Goal: Task Accomplishment & Management: Use online tool/utility

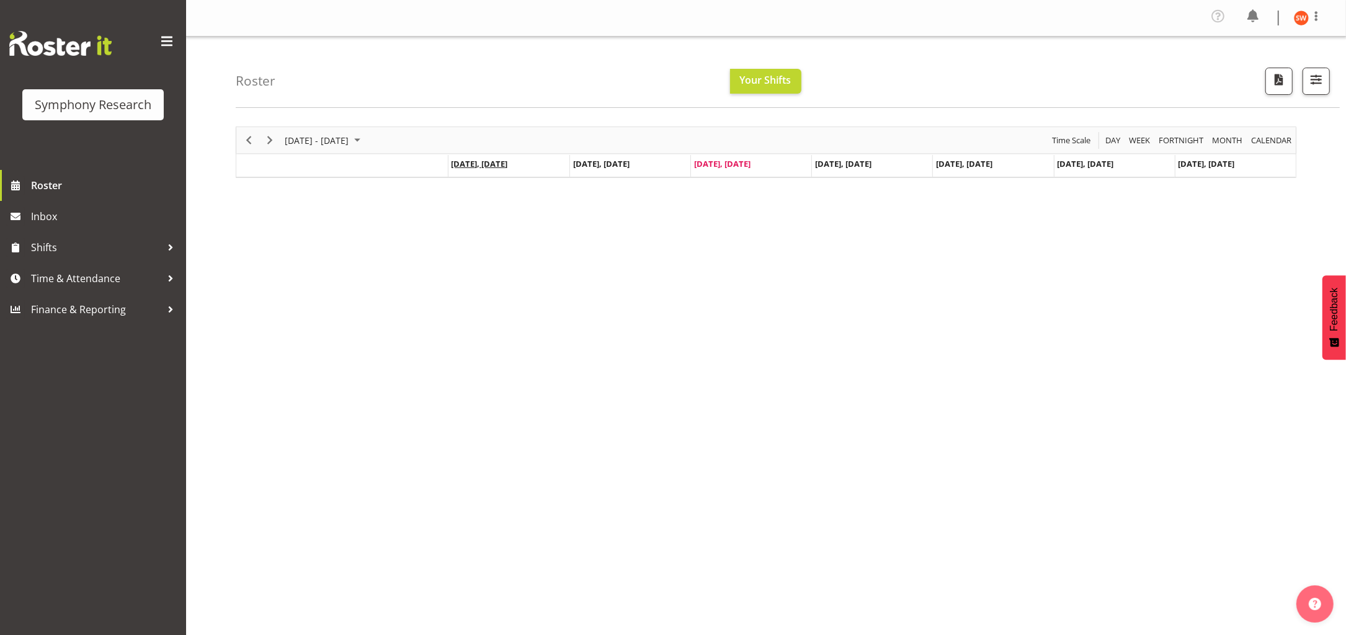
click at [471, 164] on span "Sep 1, Monday" at bounding box center [479, 163] width 56 height 11
click at [484, 161] on span "Sep 1, Monday" at bounding box center [479, 163] width 56 height 11
click at [488, 162] on span "Sep 1, Monday" at bounding box center [479, 163] width 56 height 11
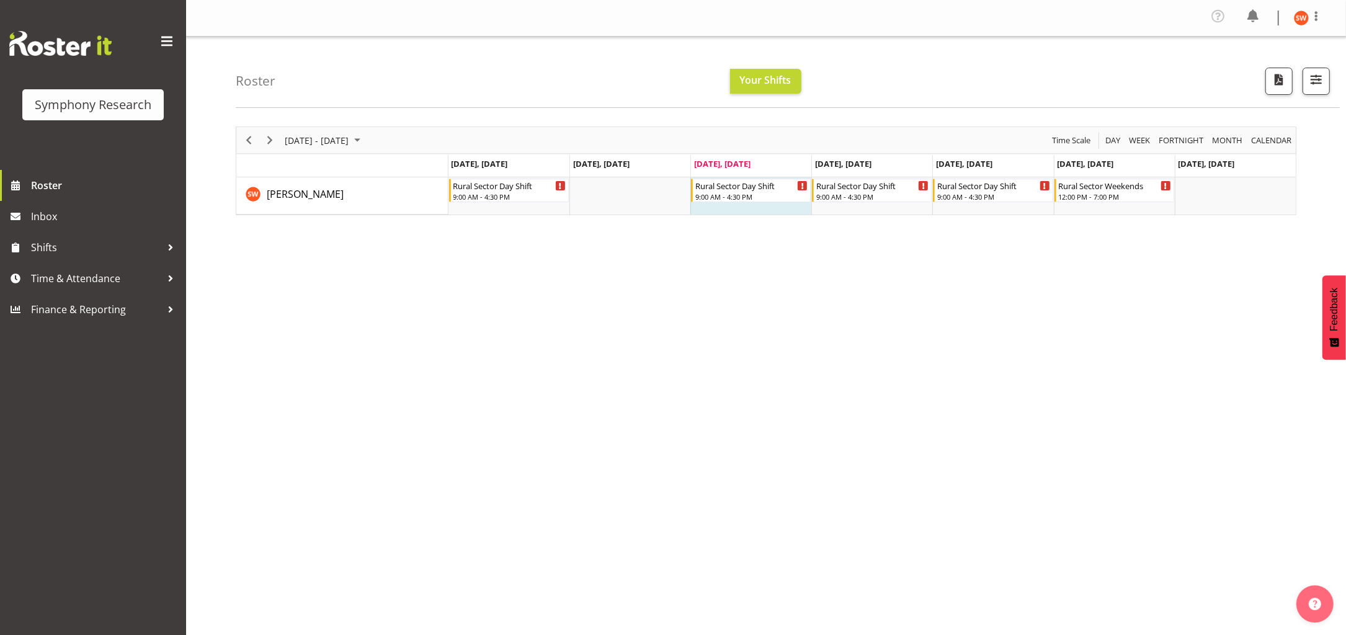
click at [488, 162] on span "Sep 1, Monday" at bounding box center [479, 163] width 56 height 11
click at [861, 164] on span "Sep 4, Thursday" at bounding box center [843, 163] width 56 height 11
click at [637, 392] on div "September 01 - 07, 2025 Today Day Week Fortnight Month calendar Month Agenda Ti…" at bounding box center [791, 365] width 1110 height 496
click at [64, 280] on span "Time & Attendance" at bounding box center [96, 278] width 130 height 19
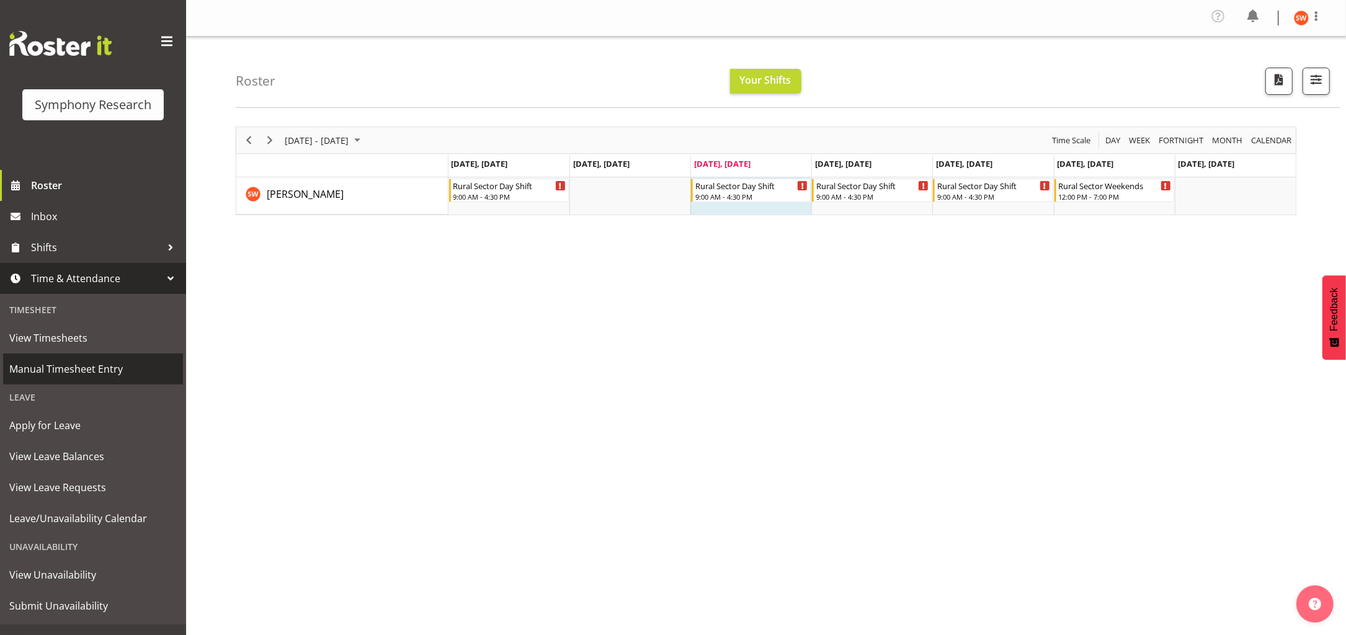
click at [76, 371] on span "Manual Timesheet Entry" at bounding box center [92, 369] width 167 height 19
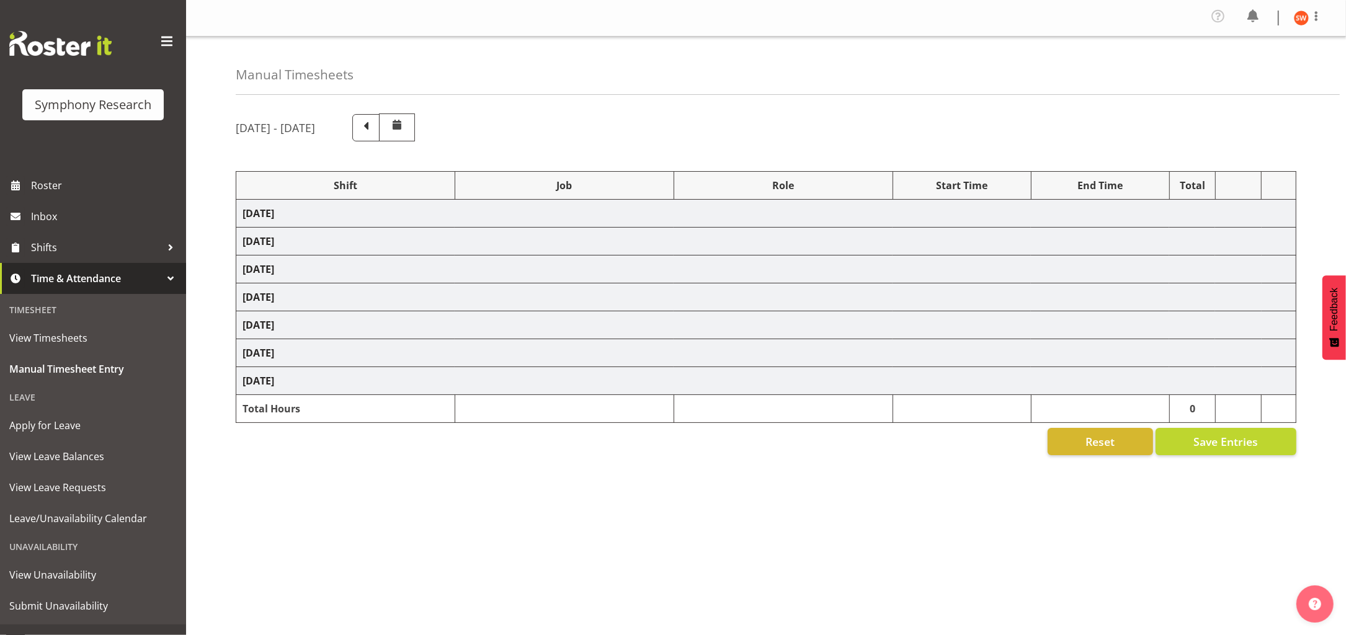
select select "81297"
select select "10587"
select select "47"
select select "81297"
select select "10587"
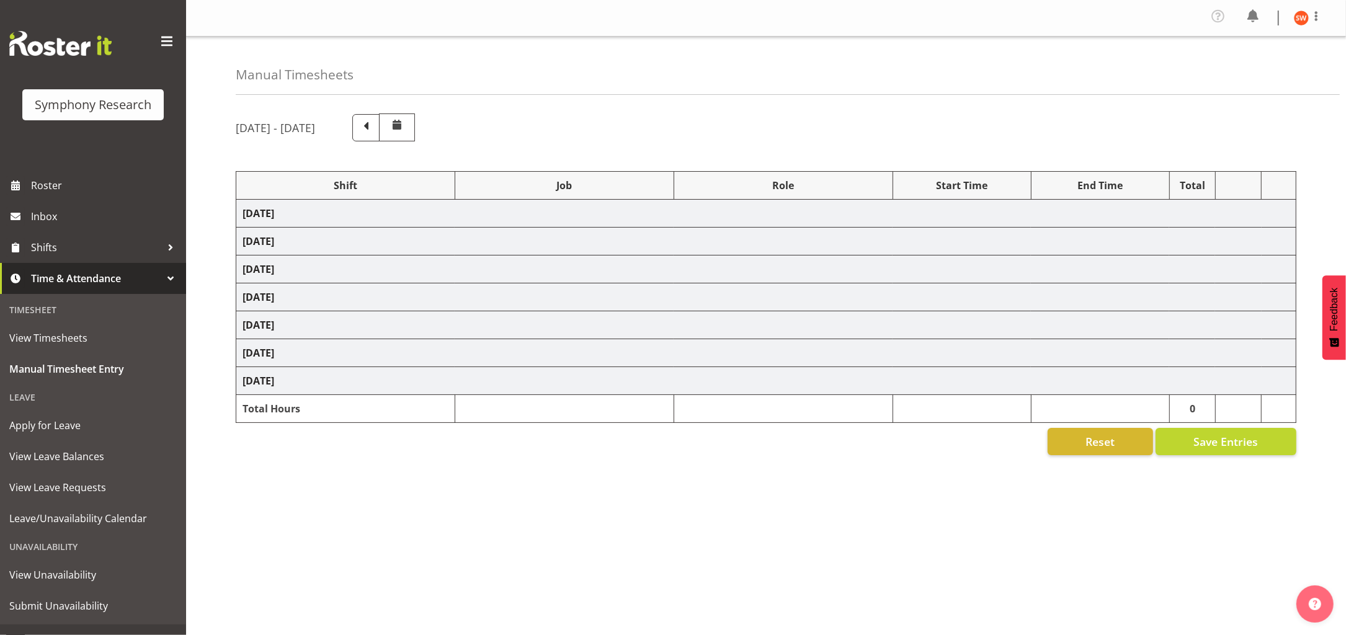
select select "47"
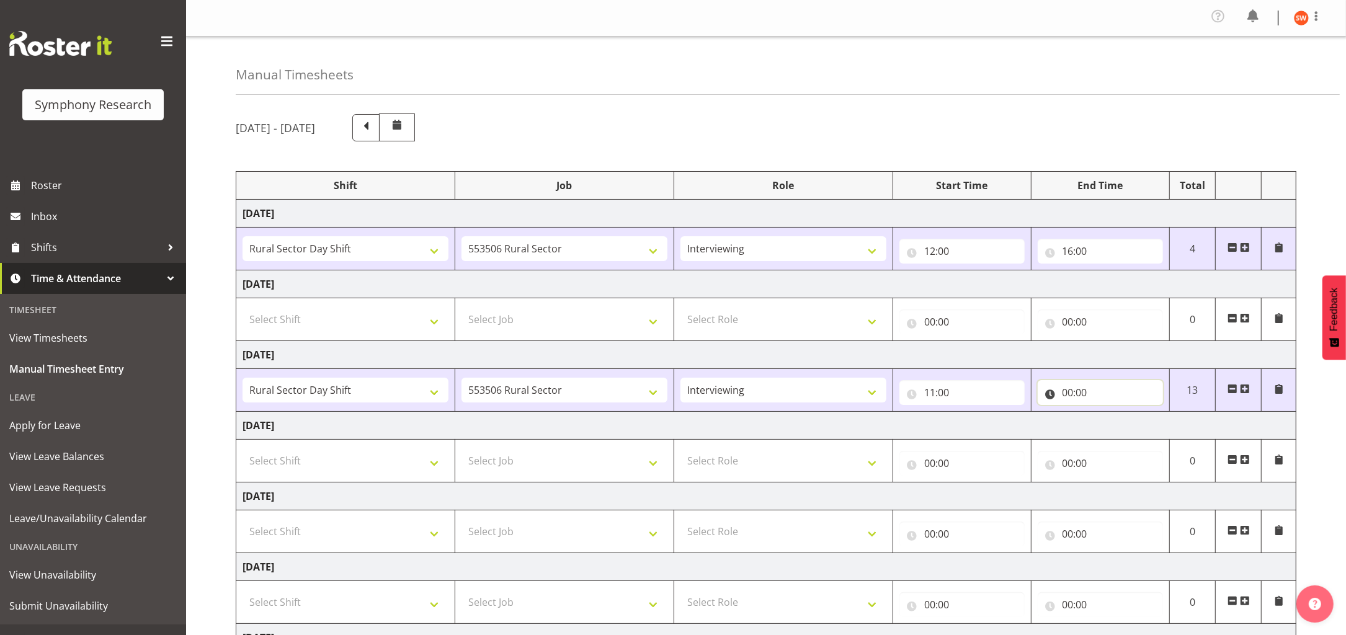
click at [1065, 395] on input "00:00" at bounding box center [1099, 392] width 125 height 25
click at [1122, 423] on select "00 01 02 03 04 05 06 07 08 09 10 11 12 13 14 15 16 17 18 19 20 21 22 23" at bounding box center [1122, 424] width 28 height 25
select select "4"
click at [1108, 413] on select "00 01 02 03 04 05 06 07 08 09 10 11 12 13 14 15 16 17 18 19 20 21 22 23" at bounding box center [1122, 424] width 28 height 25
type input "04:00"
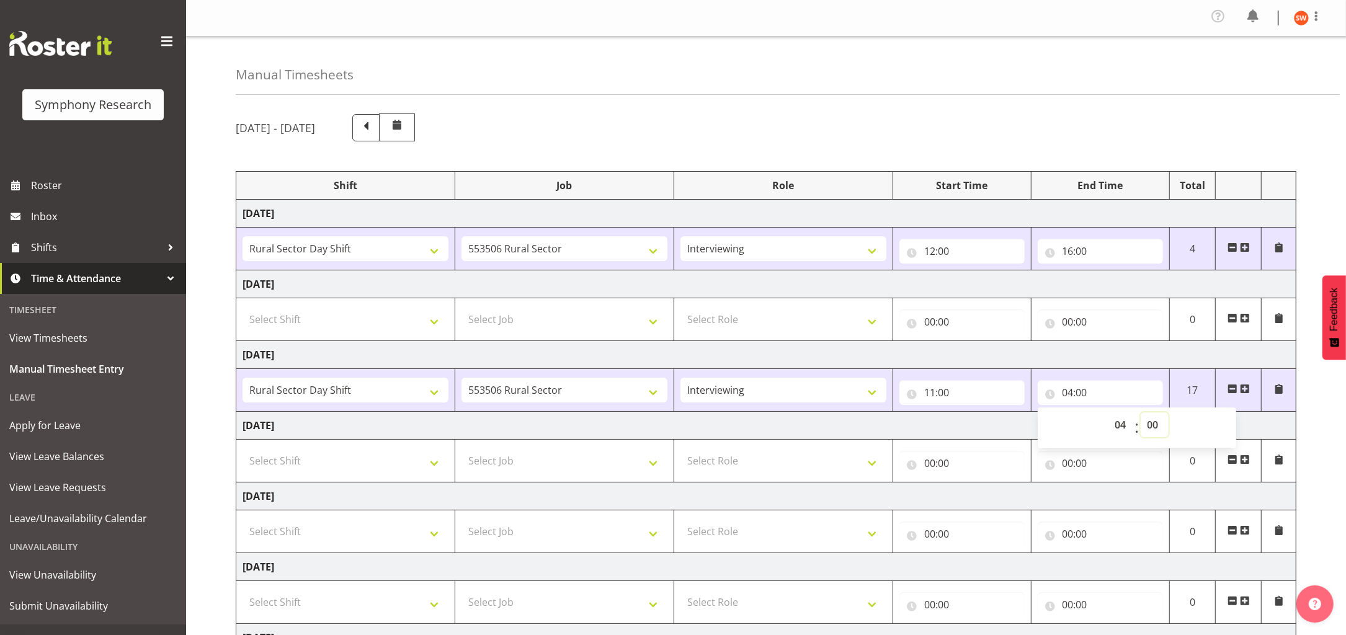
click at [1155, 427] on select "00 01 02 03 04 05 06 07 08 09 10 11 12 13 14 15 16 17 18 19 20 21 22 23 24 25 2…" at bounding box center [1154, 424] width 28 height 25
select select "30"
click at [1140, 413] on select "00 01 02 03 04 05 06 07 08 09 10 11 12 13 14 15 16 17 18 19 20 21 22 23 24 25 2…" at bounding box center [1154, 424] width 28 height 25
type input "04:30"
click at [1137, 348] on td "[DATE]" at bounding box center [766, 355] width 1060 height 28
